Goal: Task Accomplishment & Management: Manage account settings

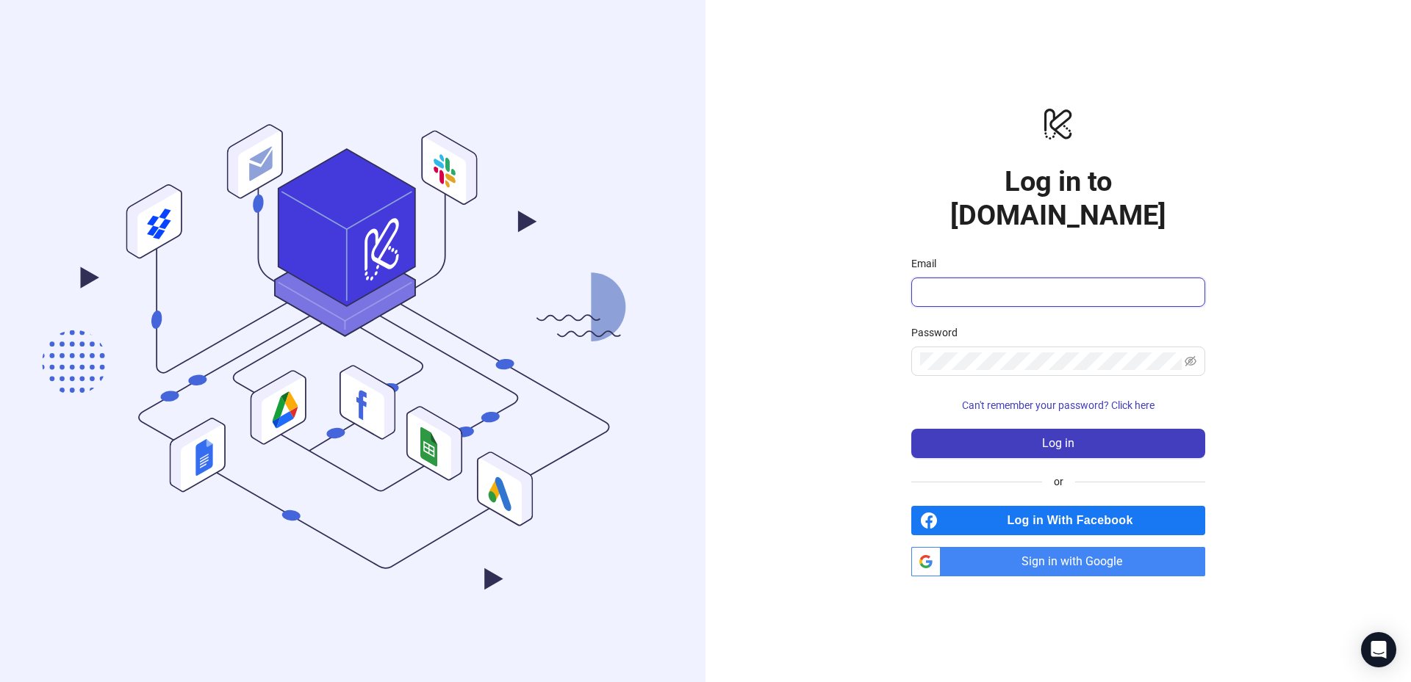
type input "**********"
click at [1053, 284] on input "**********" at bounding box center [1051, 293] width 263 height 18
click at [1252, 309] on div "**********" at bounding box center [1057, 341] width 705 height 682
click at [1195, 356] on icon "eye-invisible" at bounding box center [1190, 362] width 12 height 12
